Goal: Task Accomplishment & Management: Use online tool/utility

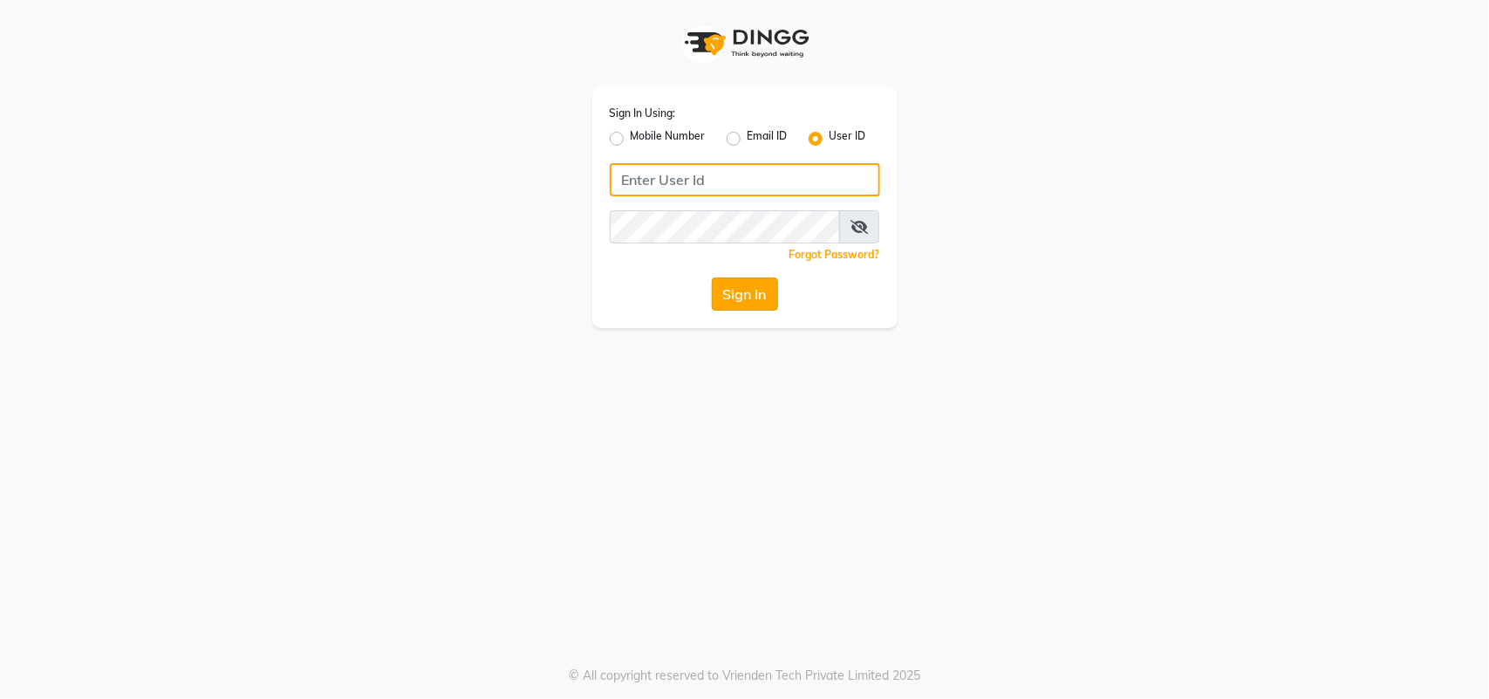
type input "privesalon"
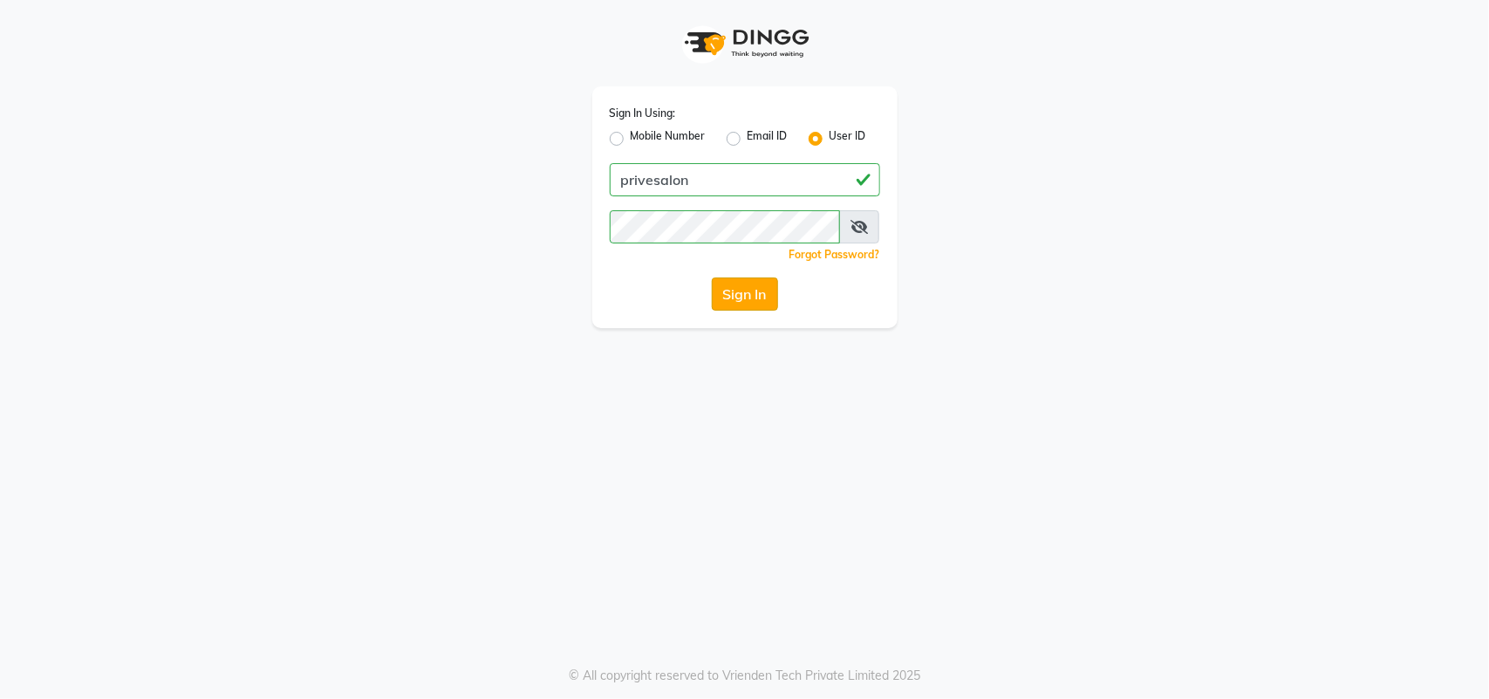
click at [728, 285] on button "Sign In" at bounding box center [745, 293] width 66 height 33
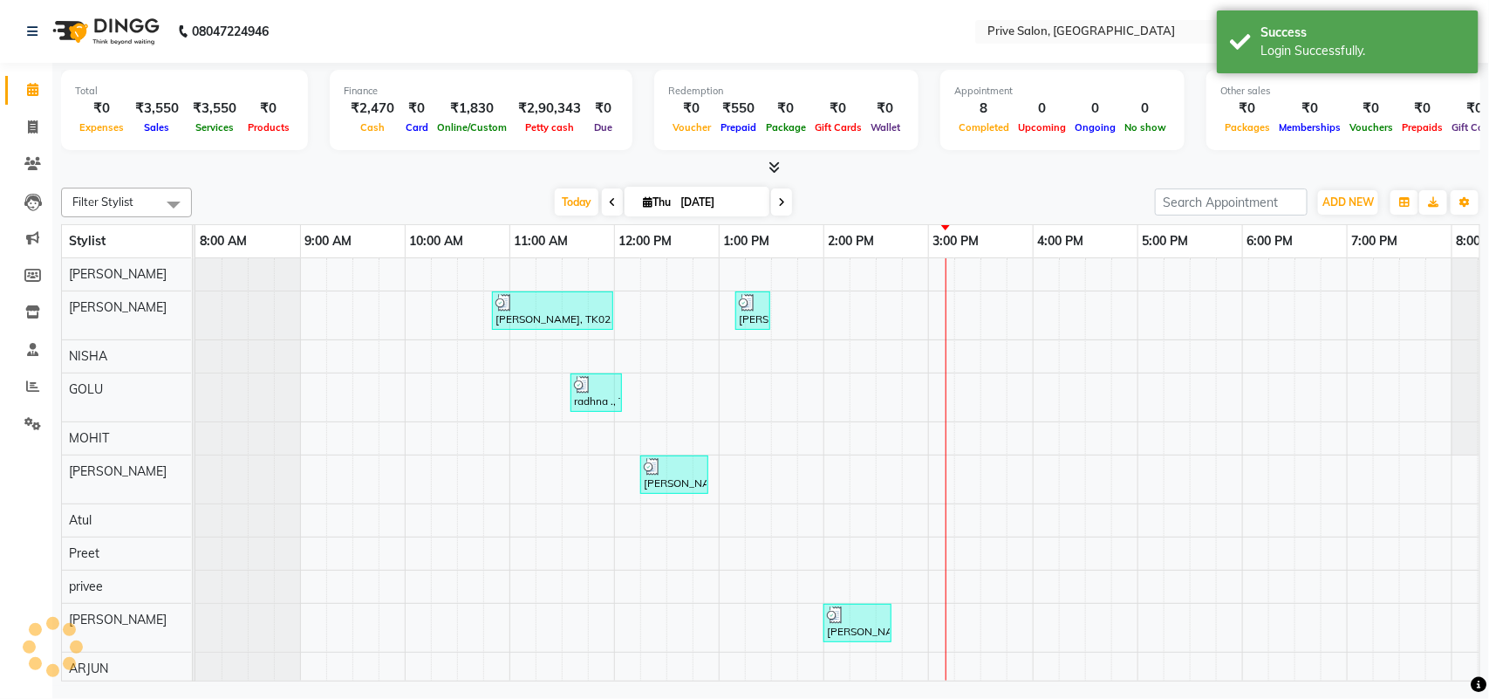
scroll to position [24, 0]
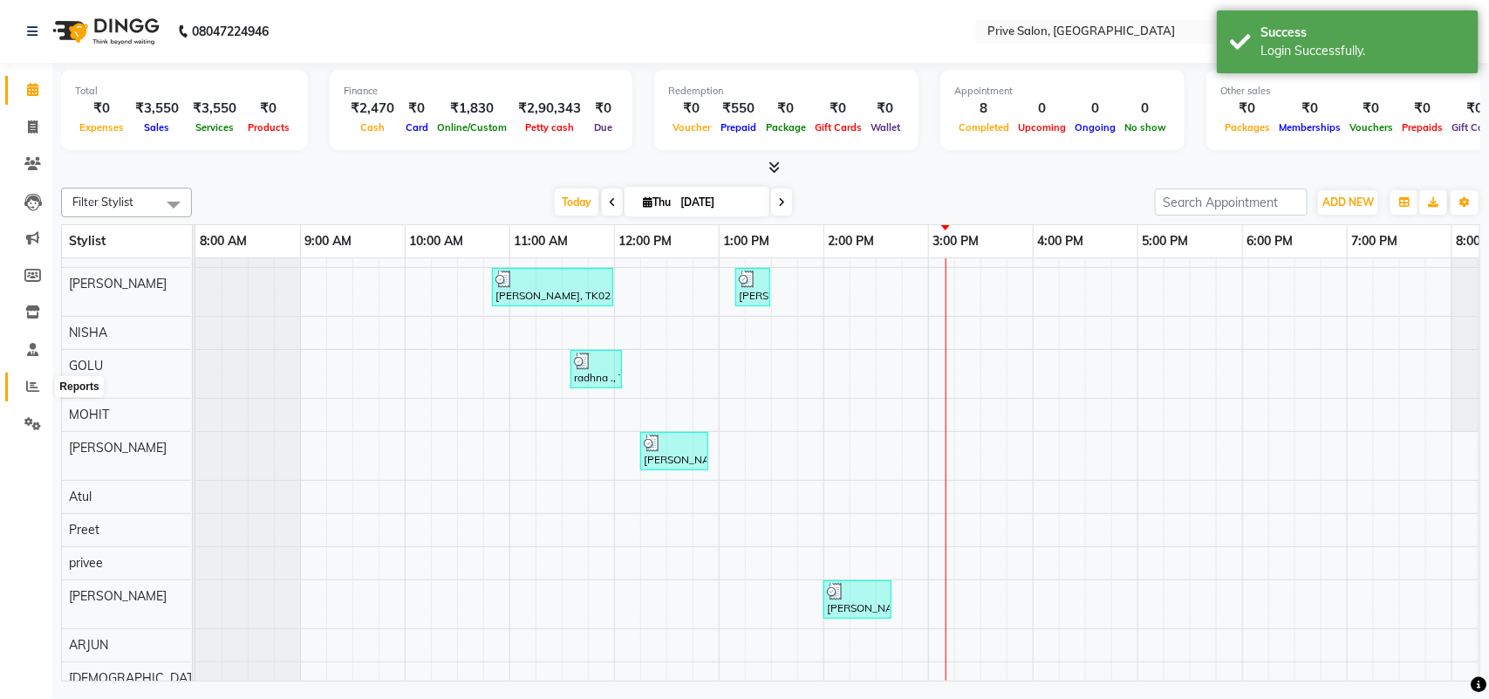
click at [28, 386] on icon at bounding box center [32, 385] width 13 height 13
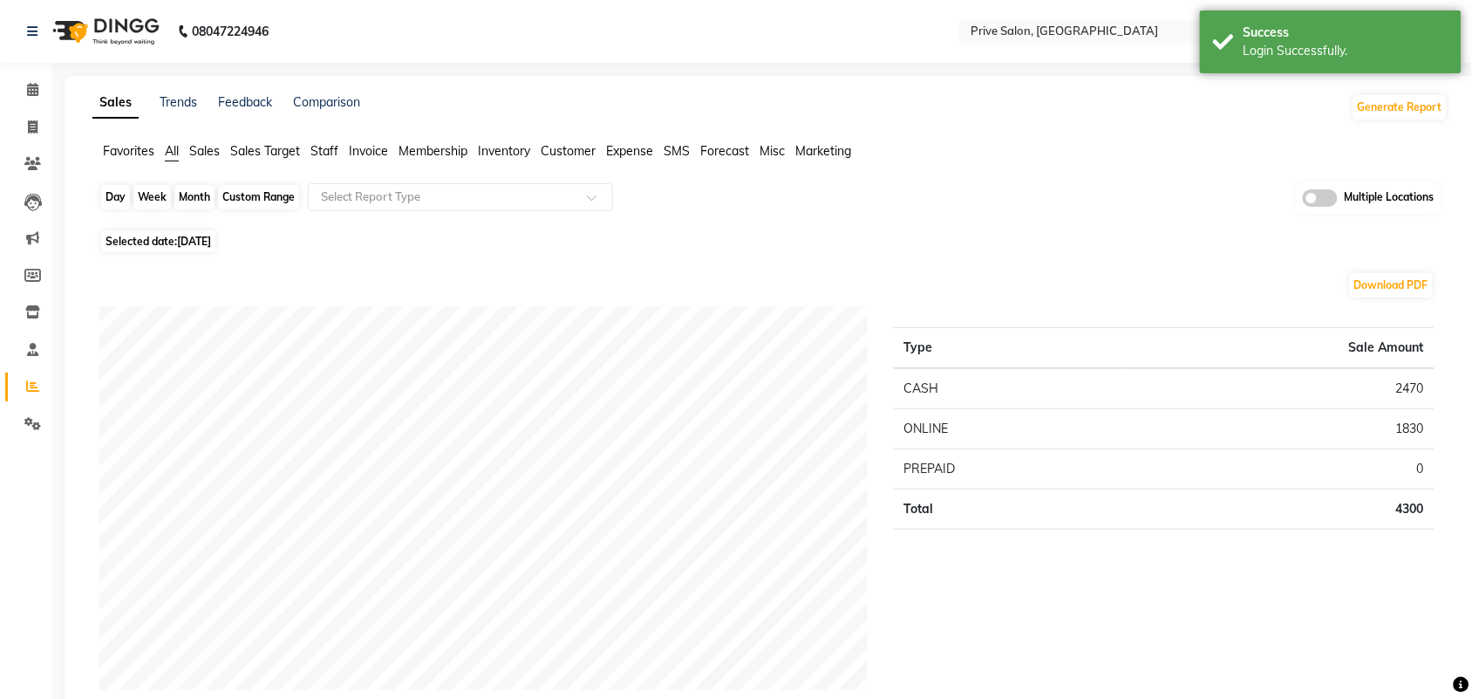
click at [118, 198] on div "Day" at bounding box center [115, 197] width 29 height 24
select select "9"
select select "2025"
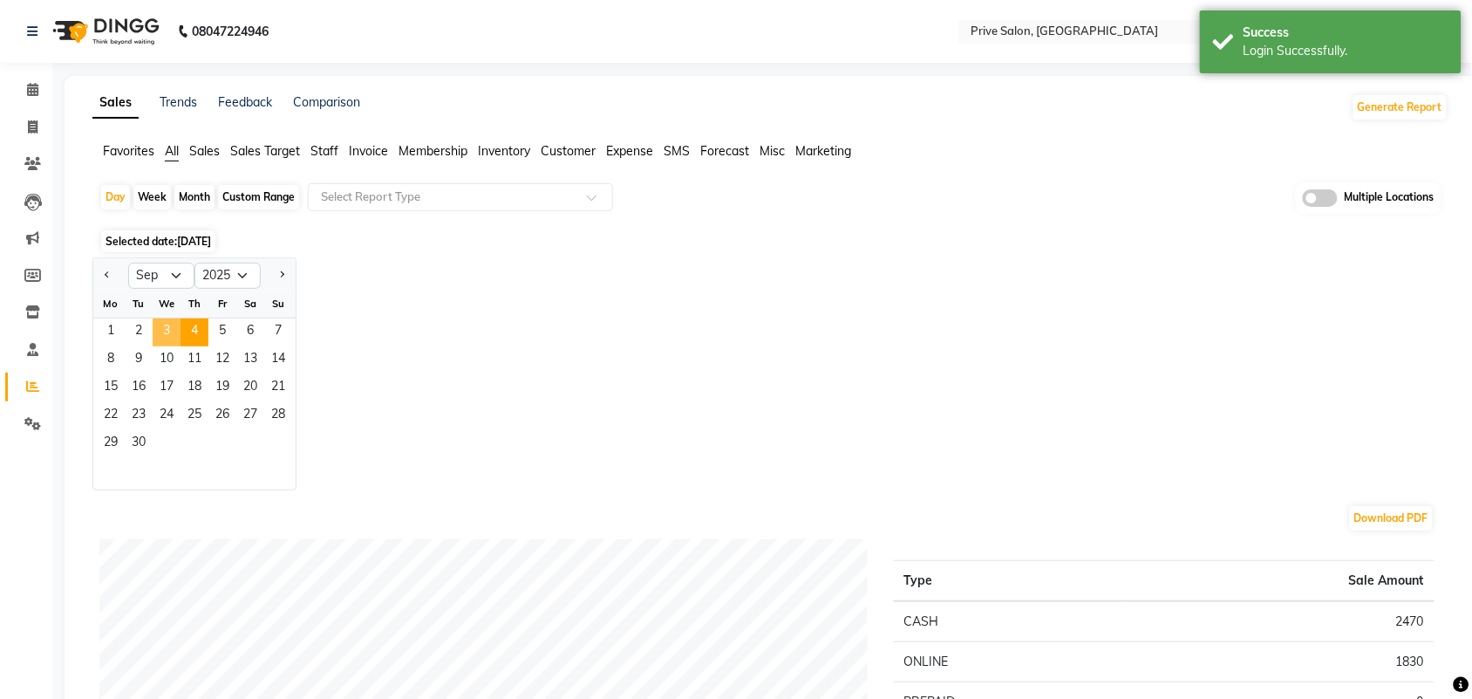
click at [167, 329] on span "3" at bounding box center [167, 332] width 28 height 28
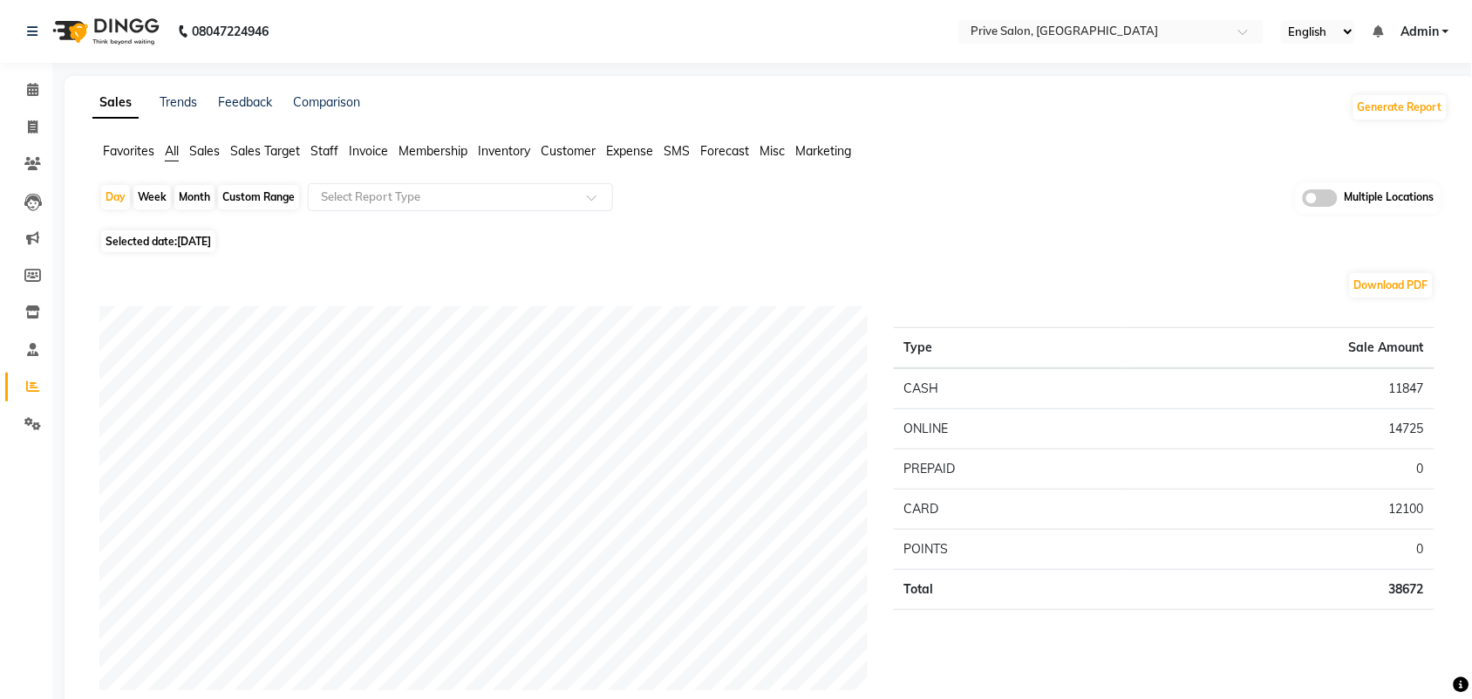
click at [619, 146] on span "Expense" at bounding box center [629, 151] width 47 height 16
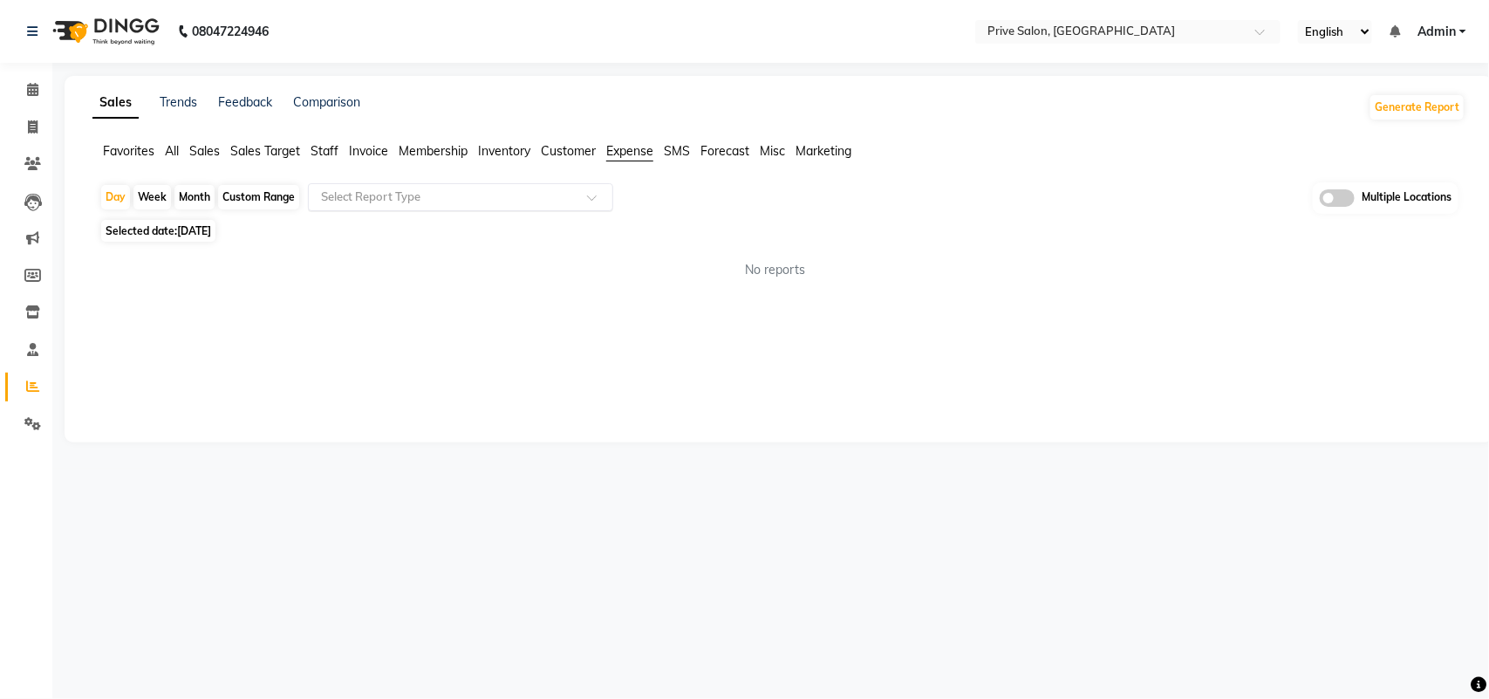
click at [528, 210] on ng-select "Select Report Type" at bounding box center [460, 197] width 305 height 28
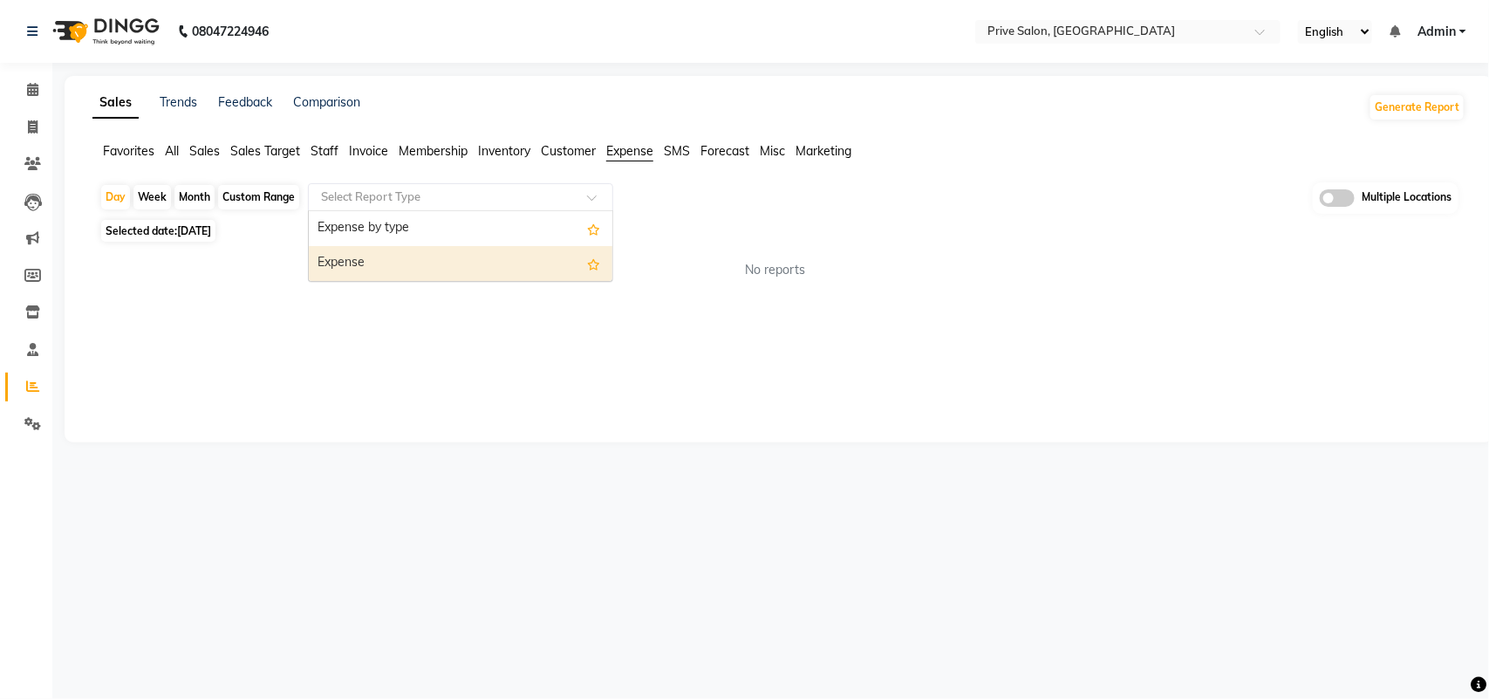
click at [489, 277] on div "Expense" at bounding box center [461, 263] width 304 height 35
select select "full_report"
select select "pdf"
